Goal: Task Accomplishment & Management: Use online tool/utility

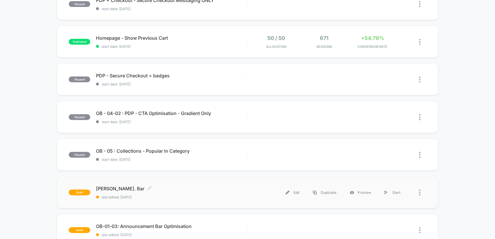
scroll to position [150, 0]
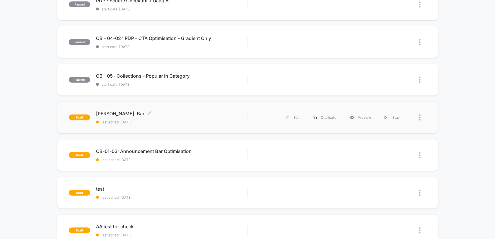
click at [185, 115] on span "[PERSON_NAME]. Bar Click to edit experience details" at bounding box center [171, 114] width 151 height 6
